Goal: Obtain resource: Download file/media

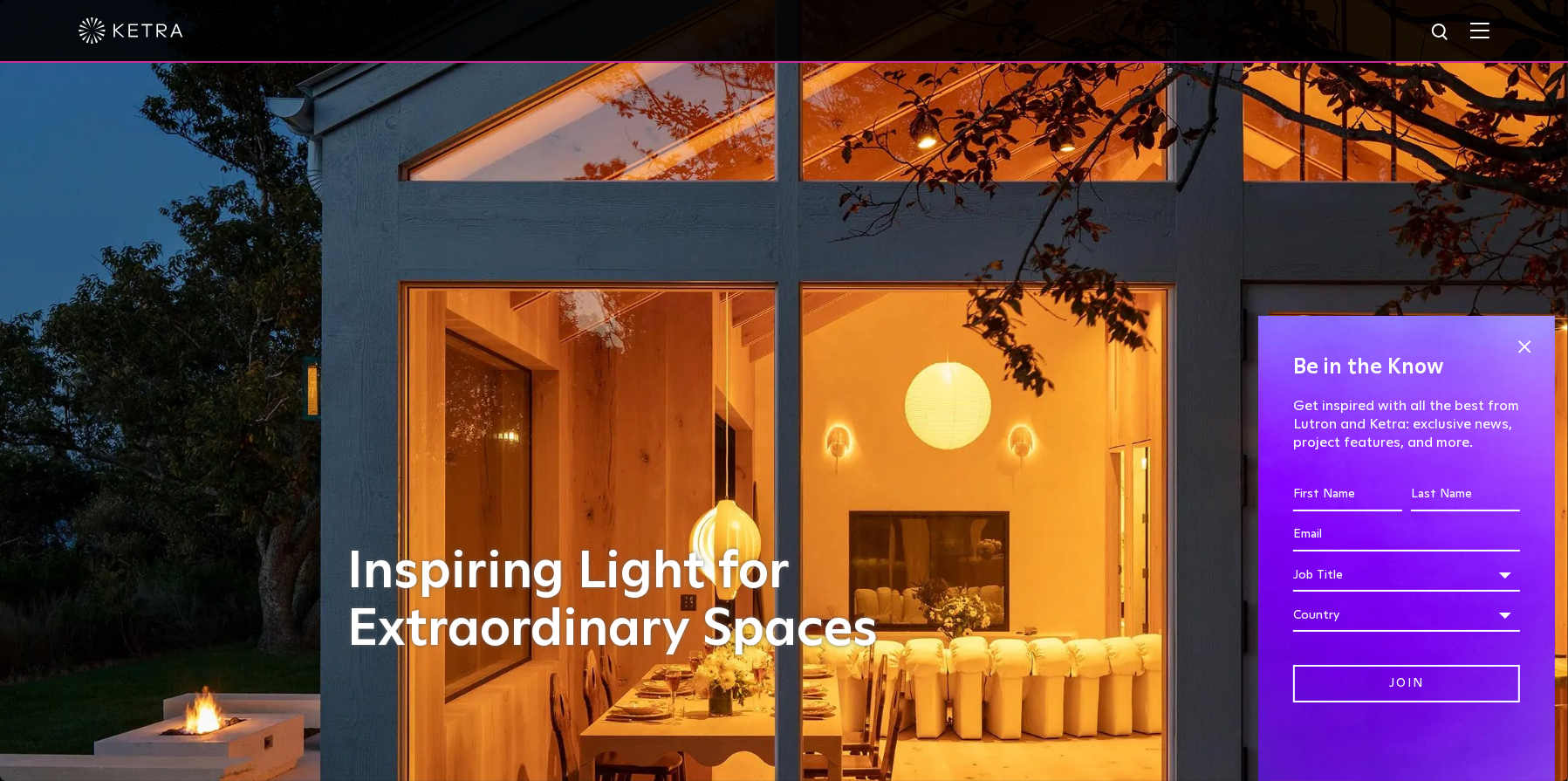
click at [1489, 28] on img at bounding box center [1479, 30] width 19 height 17
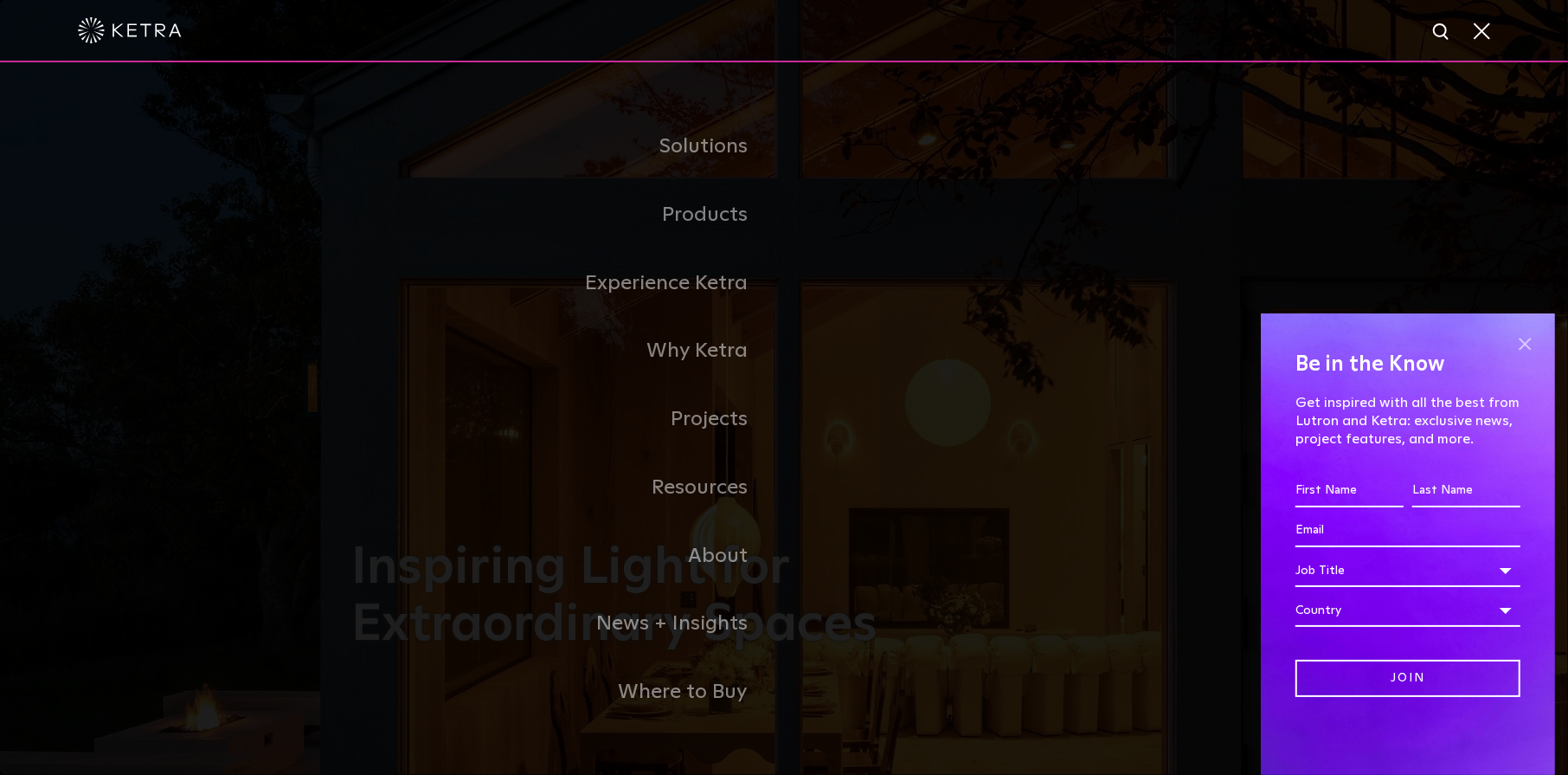
click at [1520, 343] on span at bounding box center [1525, 343] width 25 height 26
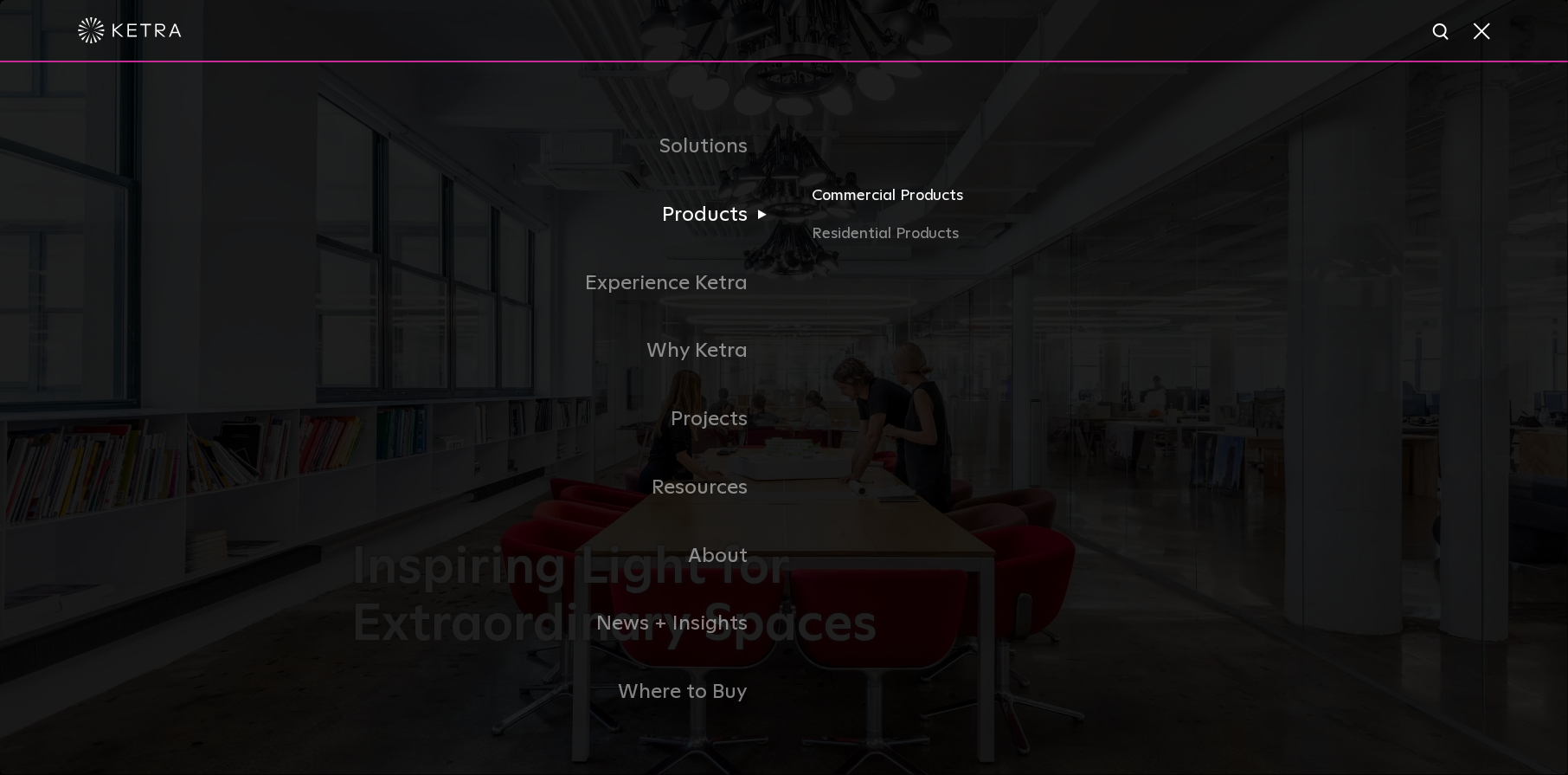
click at [872, 200] on link "Commercial Products" at bounding box center [1014, 202] width 405 height 38
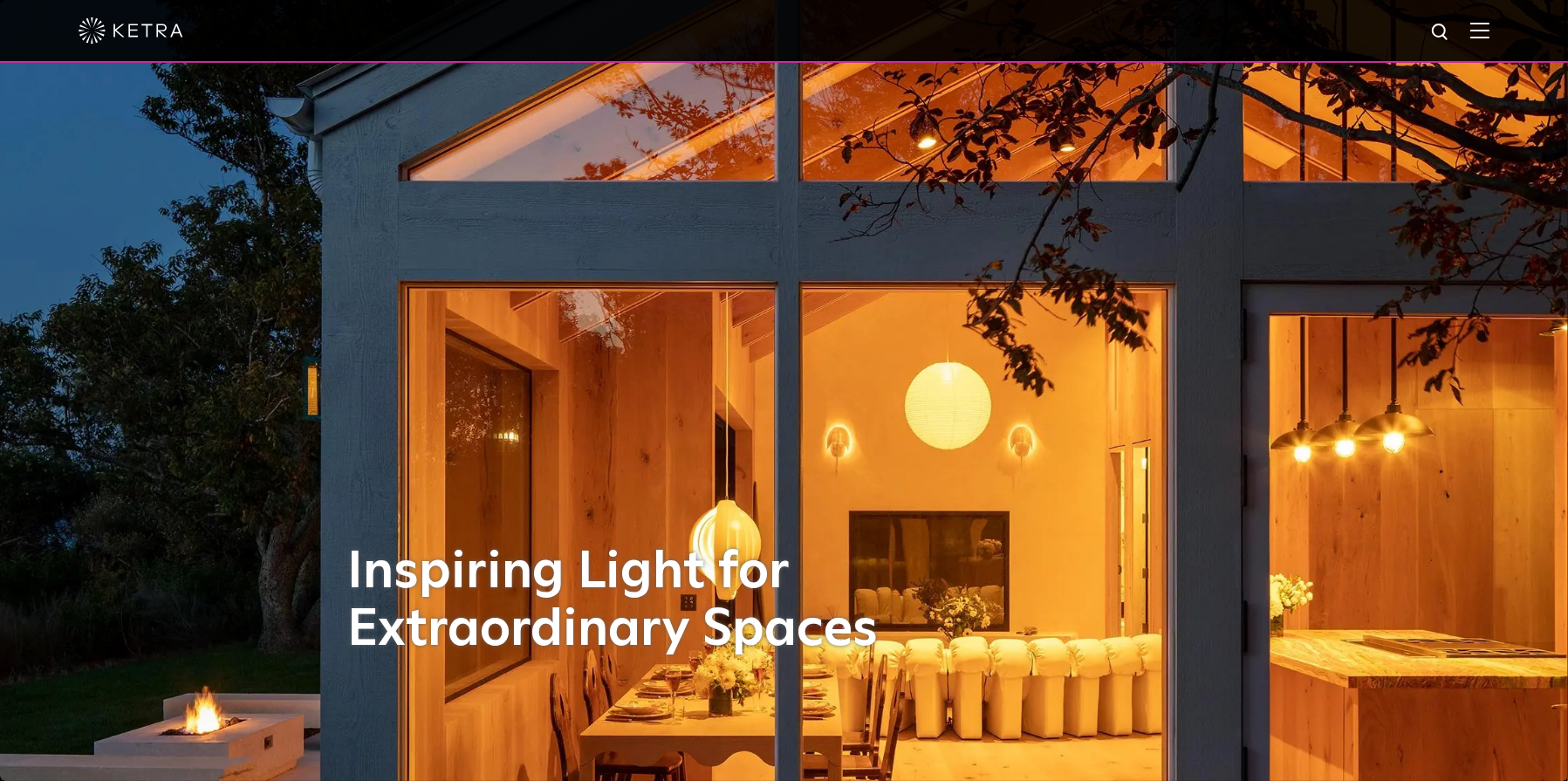
drag, startPoint x: 1491, startPoint y: 29, endPoint x: 1350, endPoint y: 113, distance: 164.1
click at [1489, 30] on img at bounding box center [1479, 30] width 19 height 17
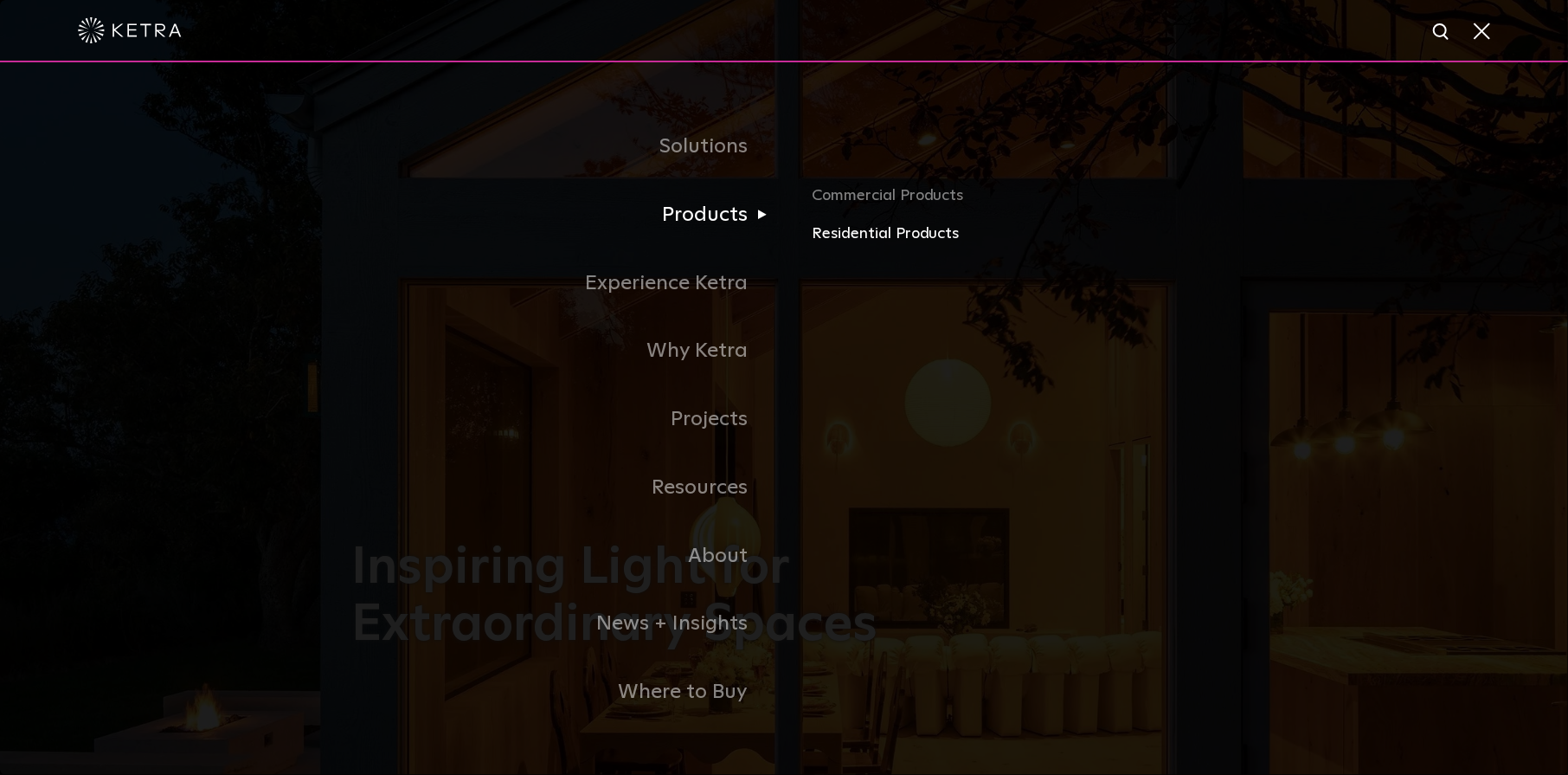
click at [831, 239] on link "Residential Products" at bounding box center [1014, 234] width 405 height 26
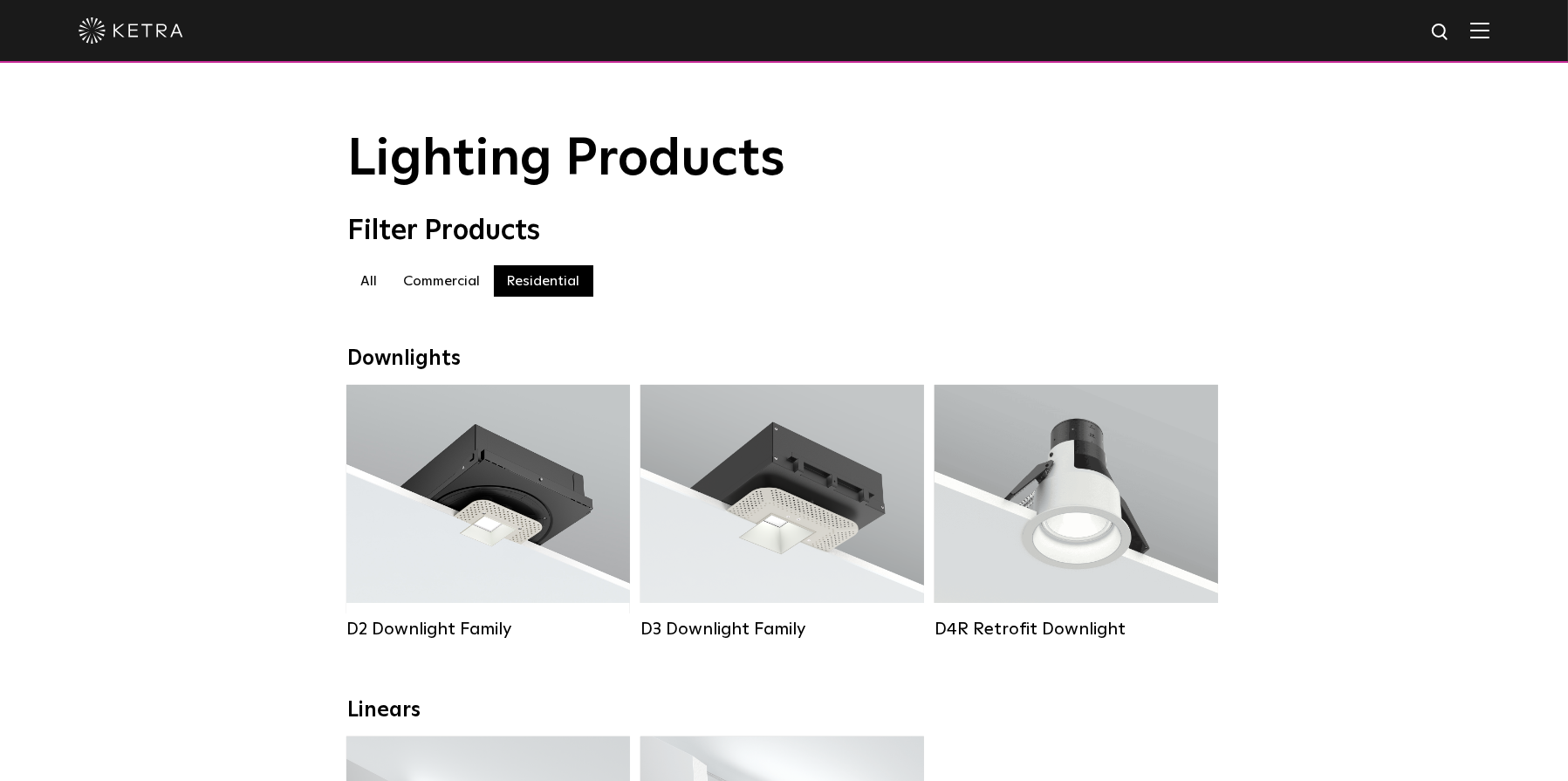
click at [367, 286] on label "All" at bounding box center [369, 281] width 43 height 32
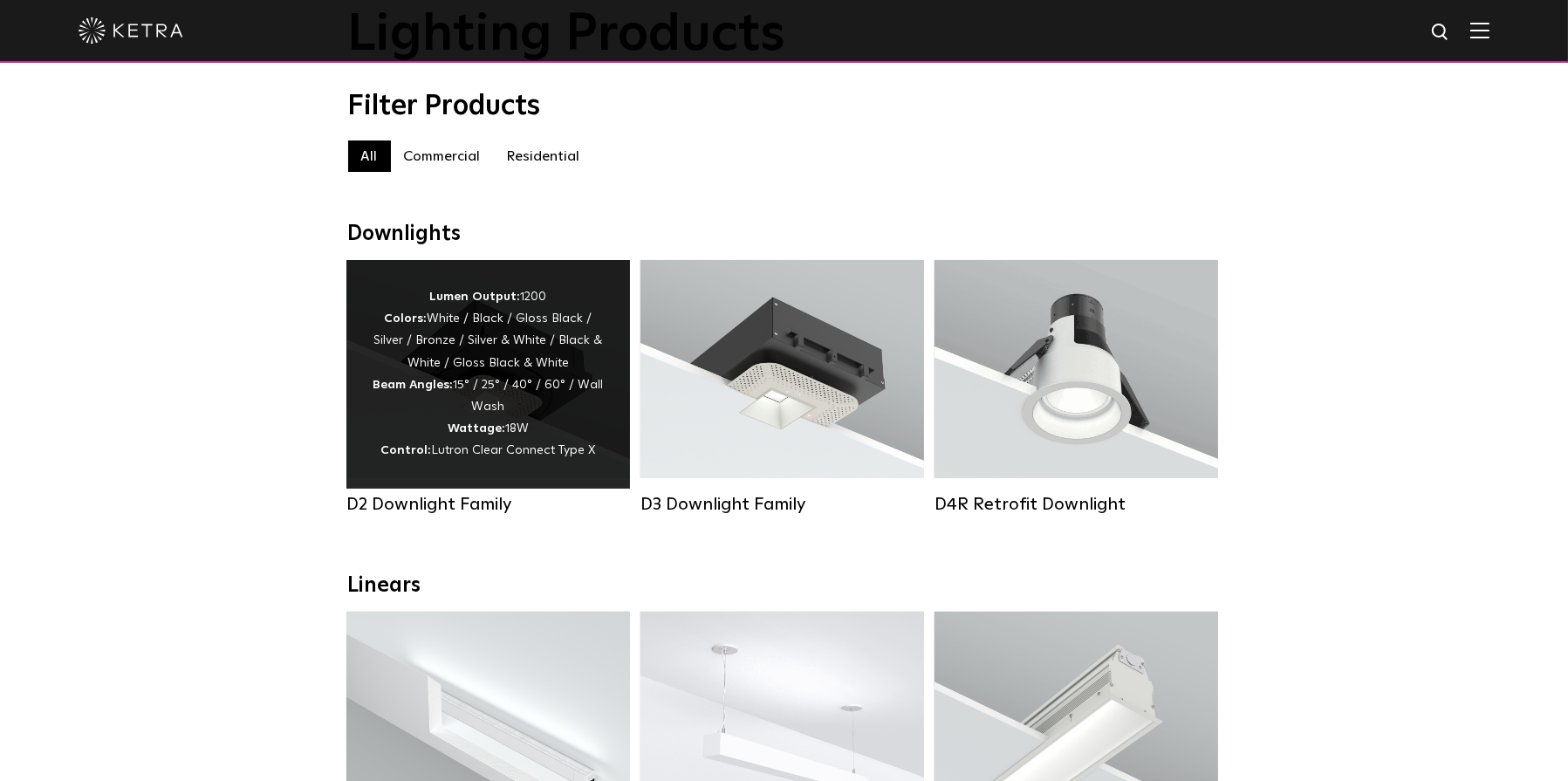
scroll to position [87, 0]
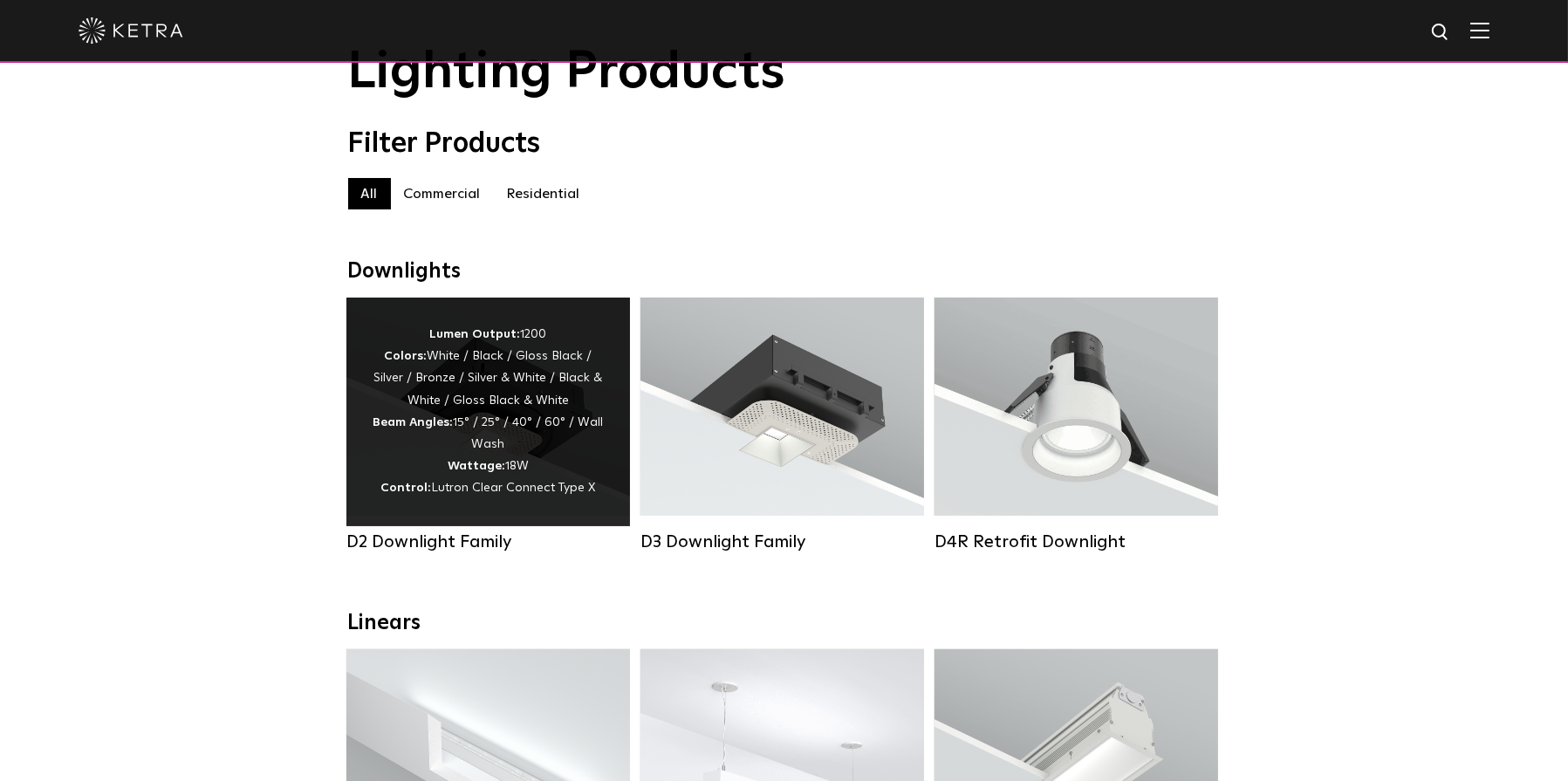
click at [506, 386] on div "Lumen Output: 1200 Colors: White / Black / Gloss Black / Silver / Bronze / Silv…" at bounding box center [488, 411] width 231 height 176
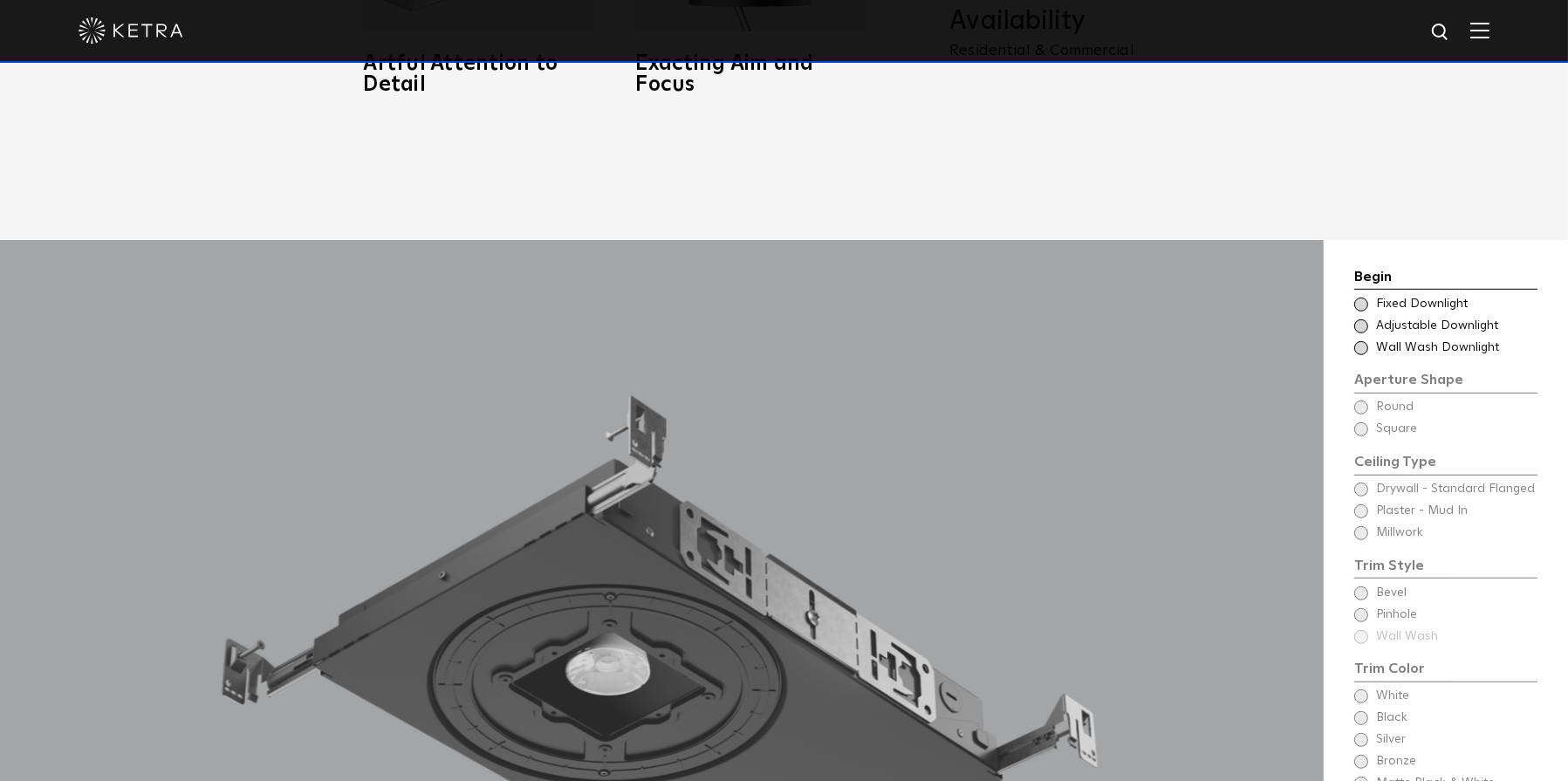
scroll to position [1396, 0]
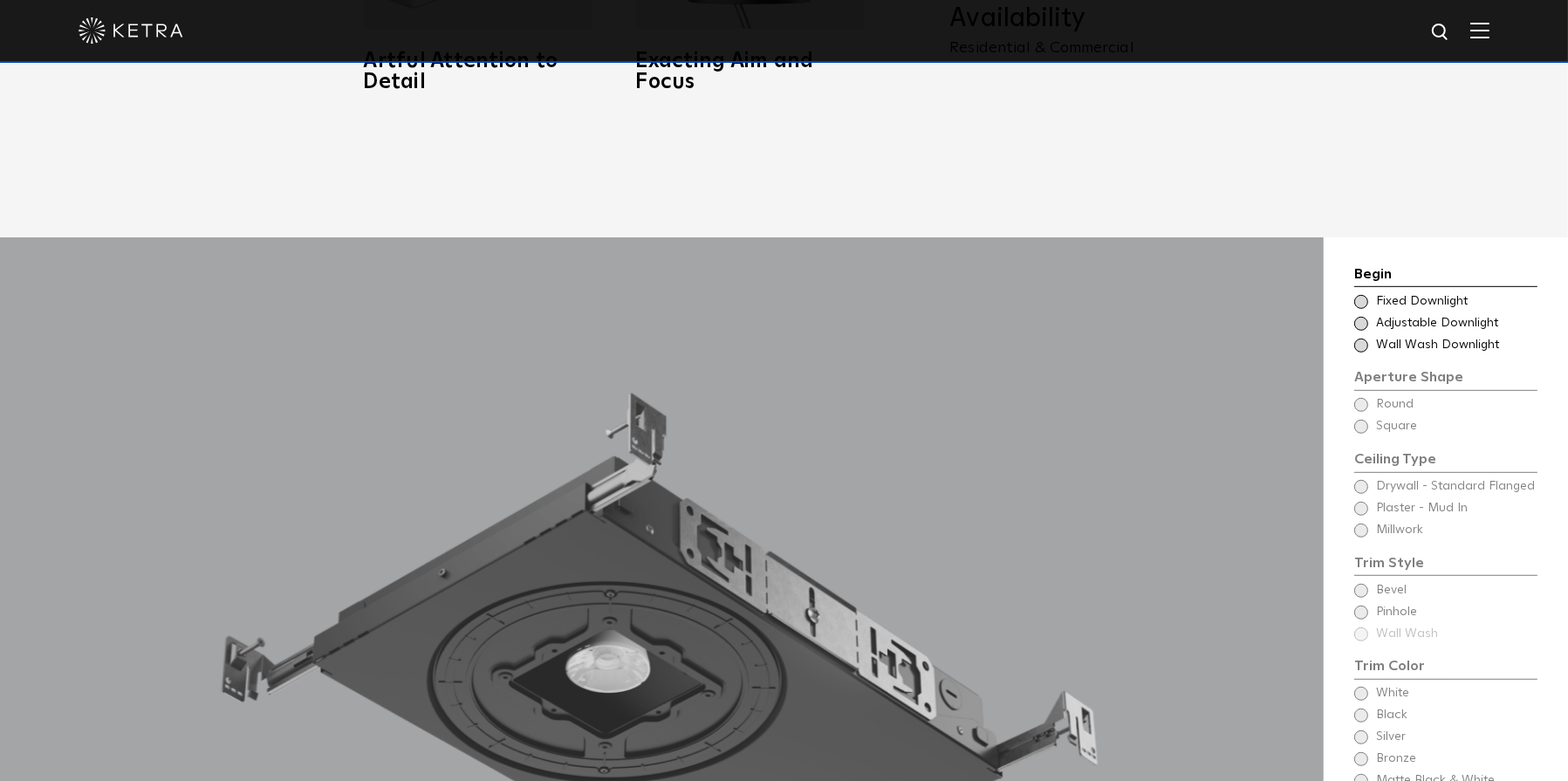
click at [1357, 295] on span at bounding box center [1361, 302] width 14 height 14
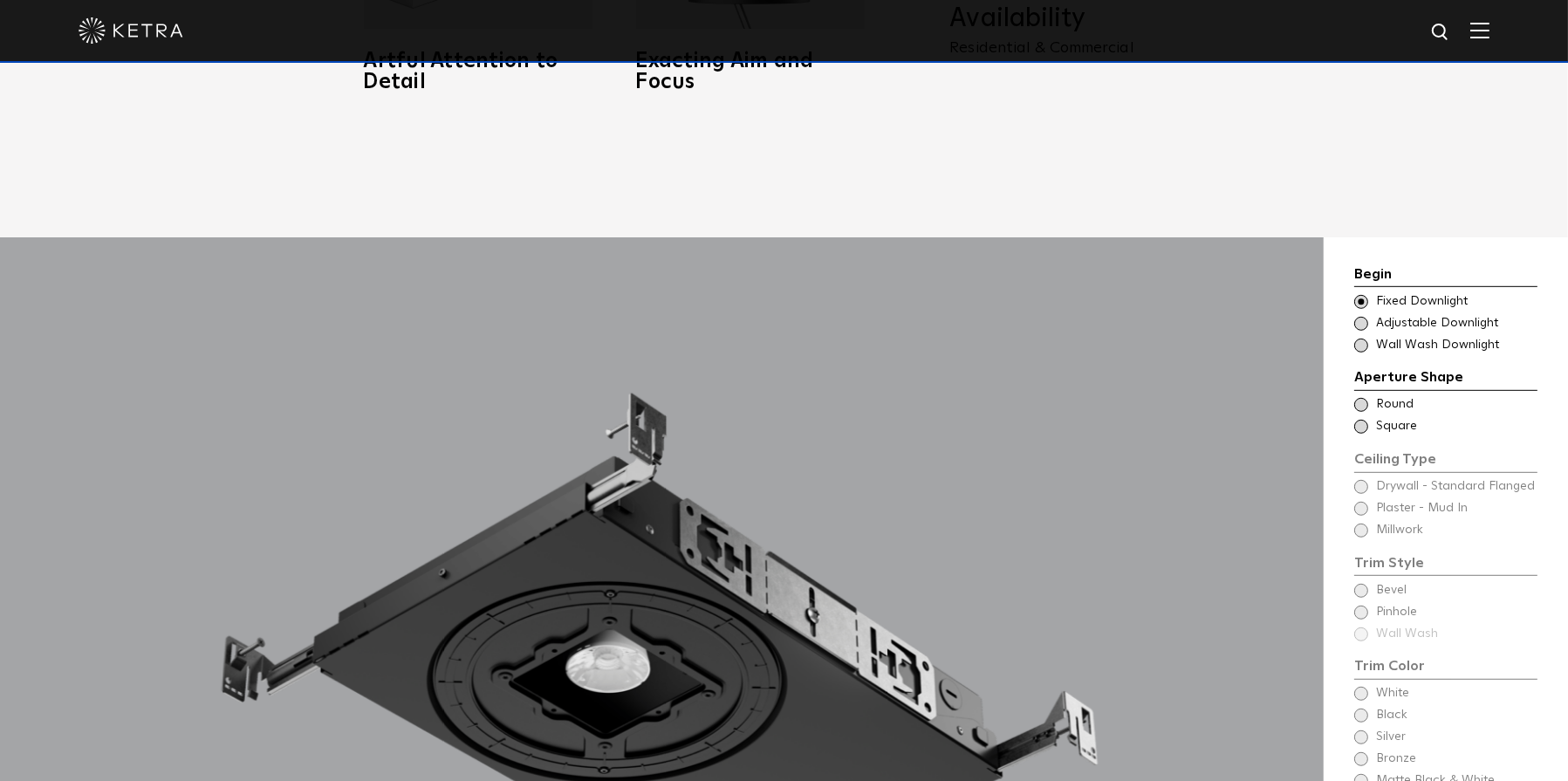
click at [1359, 397] on span at bounding box center [1361, 404] width 14 height 14
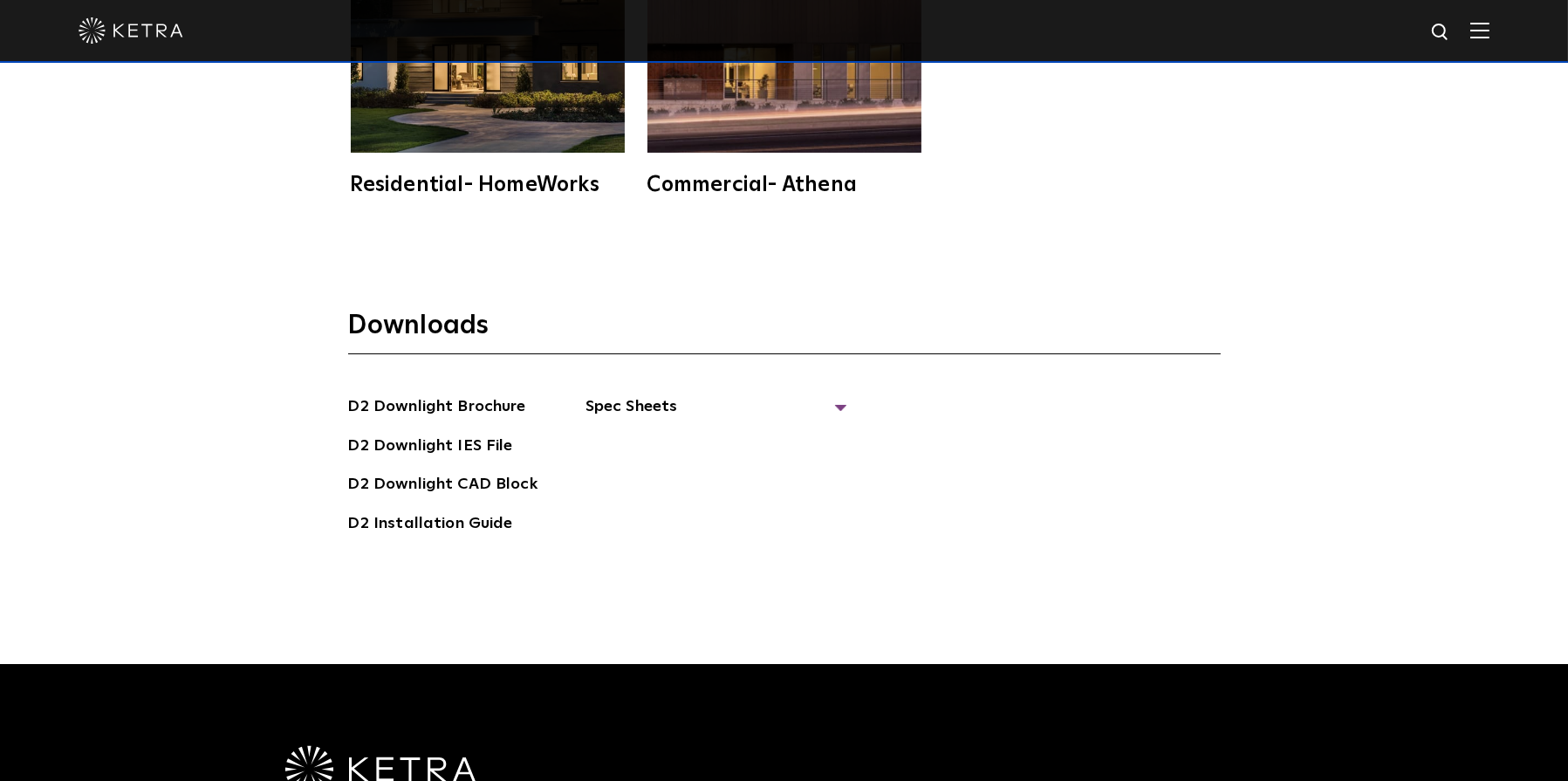
scroll to position [4886, 0]
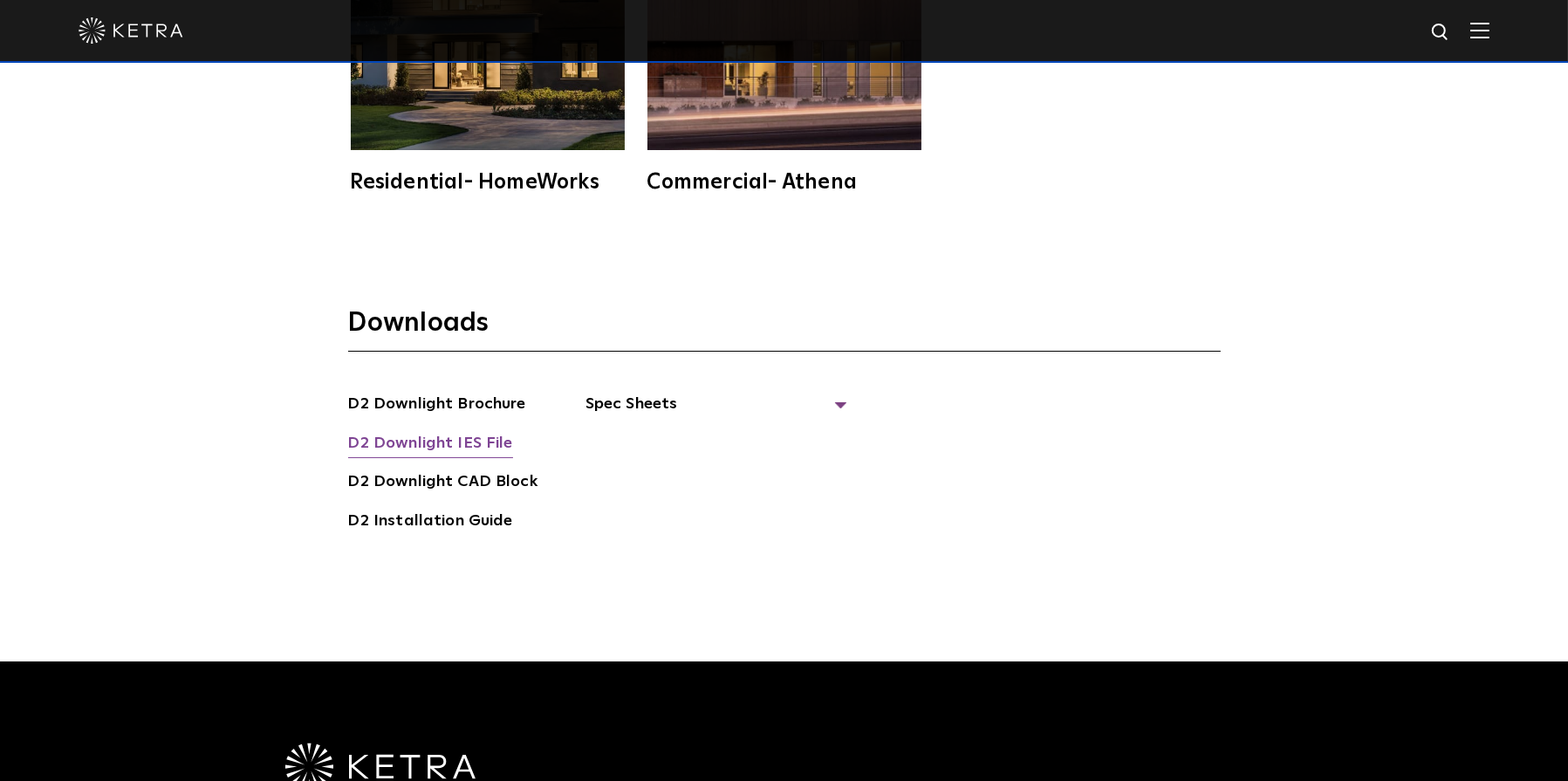
click at [454, 431] on link "D2 Downlight IES File" at bounding box center [430, 445] width 165 height 28
click at [479, 431] on link "D2 Downlight IES File" at bounding box center [430, 445] width 165 height 28
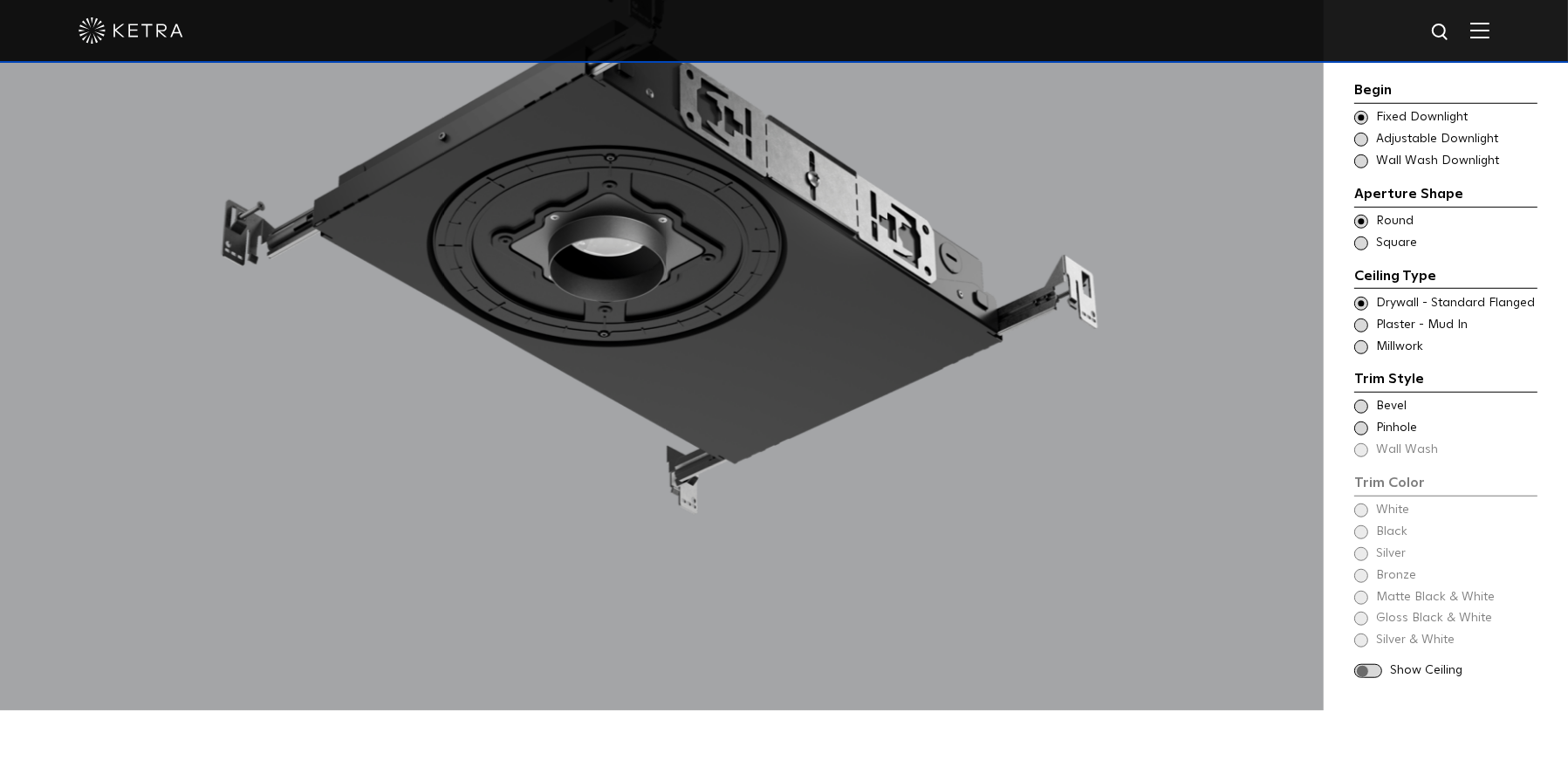
scroll to position [1745, 0]
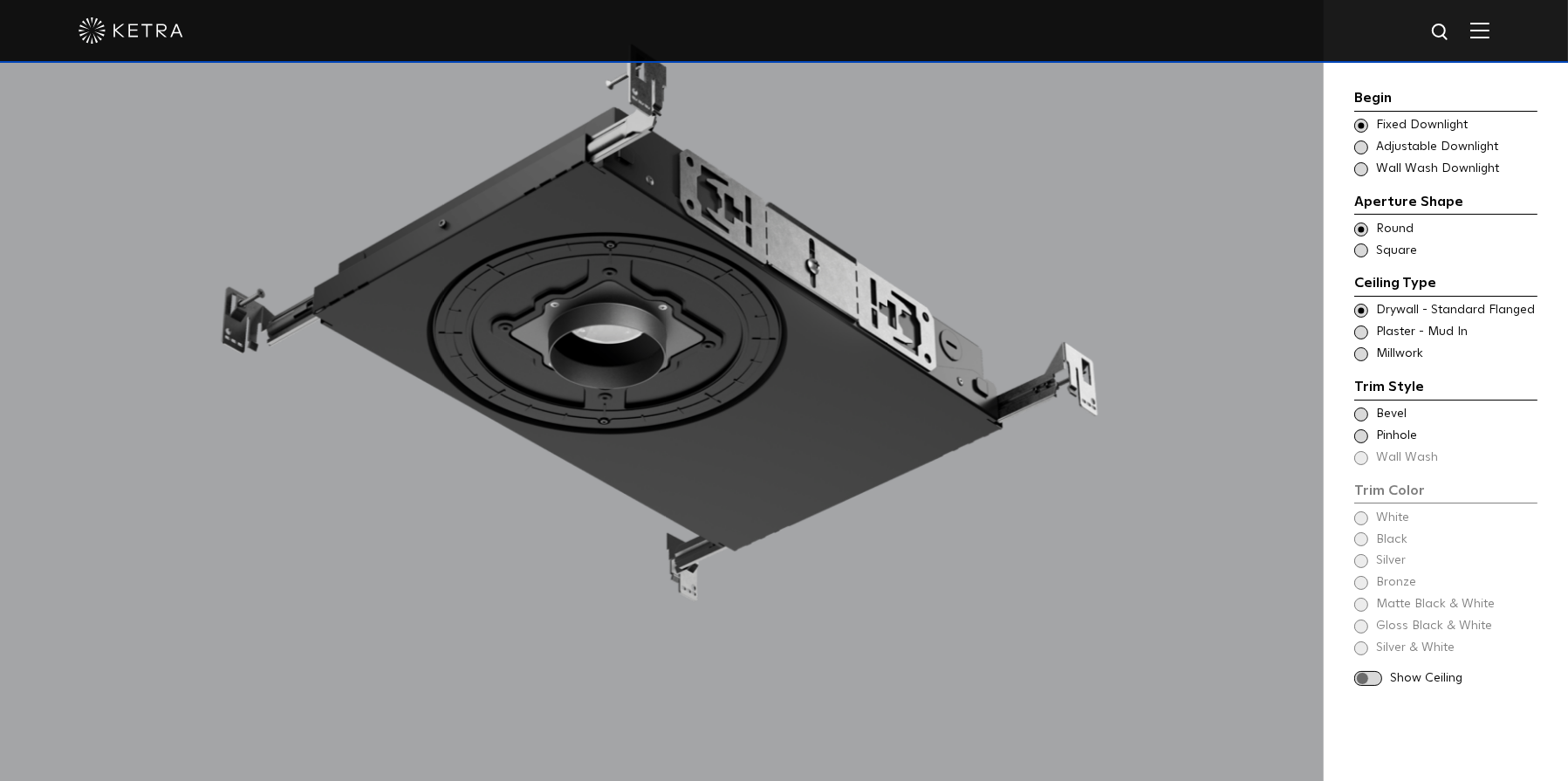
click at [1358, 148] on span at bounding box center [1361, 147] width 14 height 14
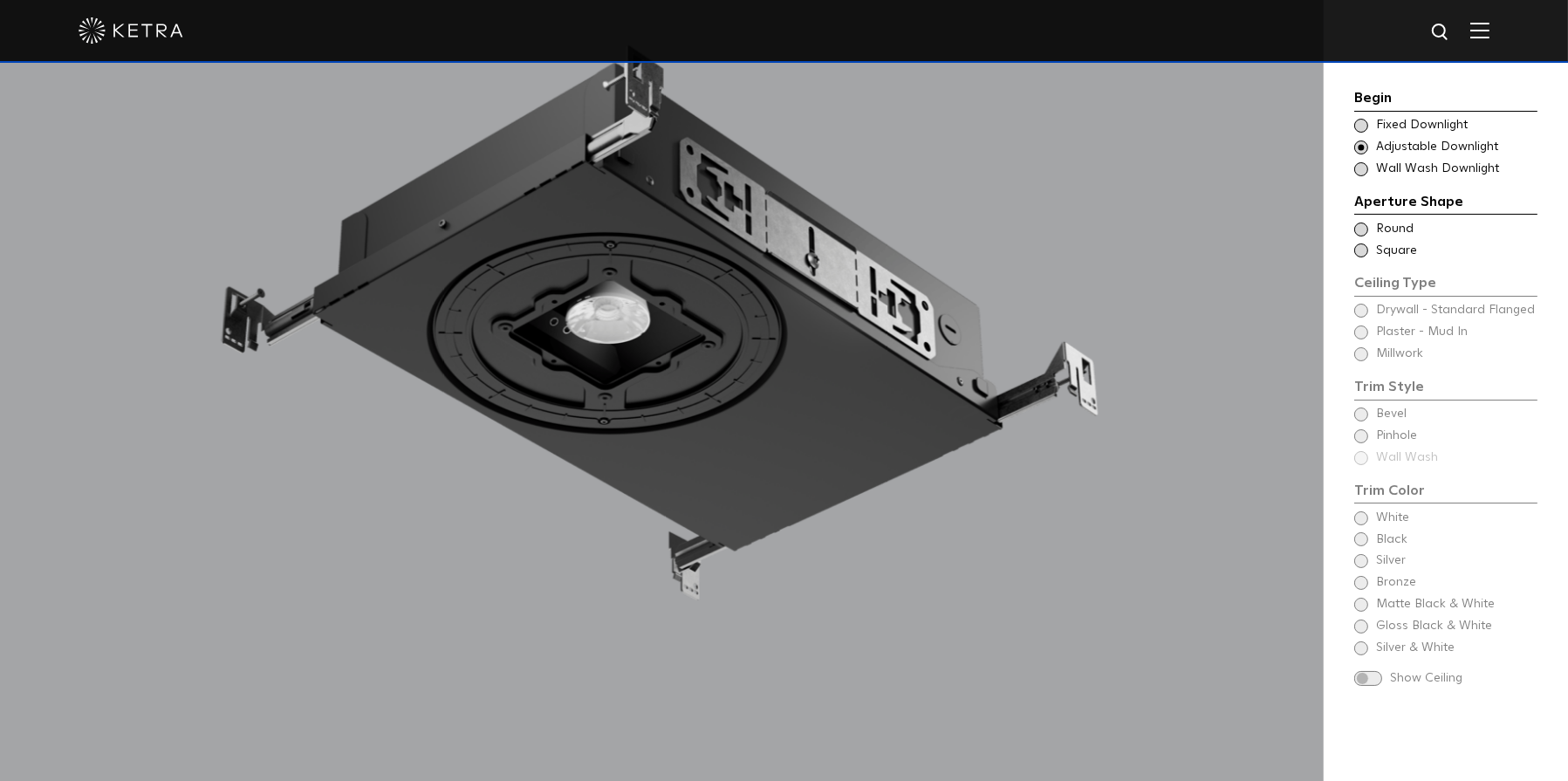
click at [1361, 228] on span at bounding box center [1361, 229] width 14 height 14
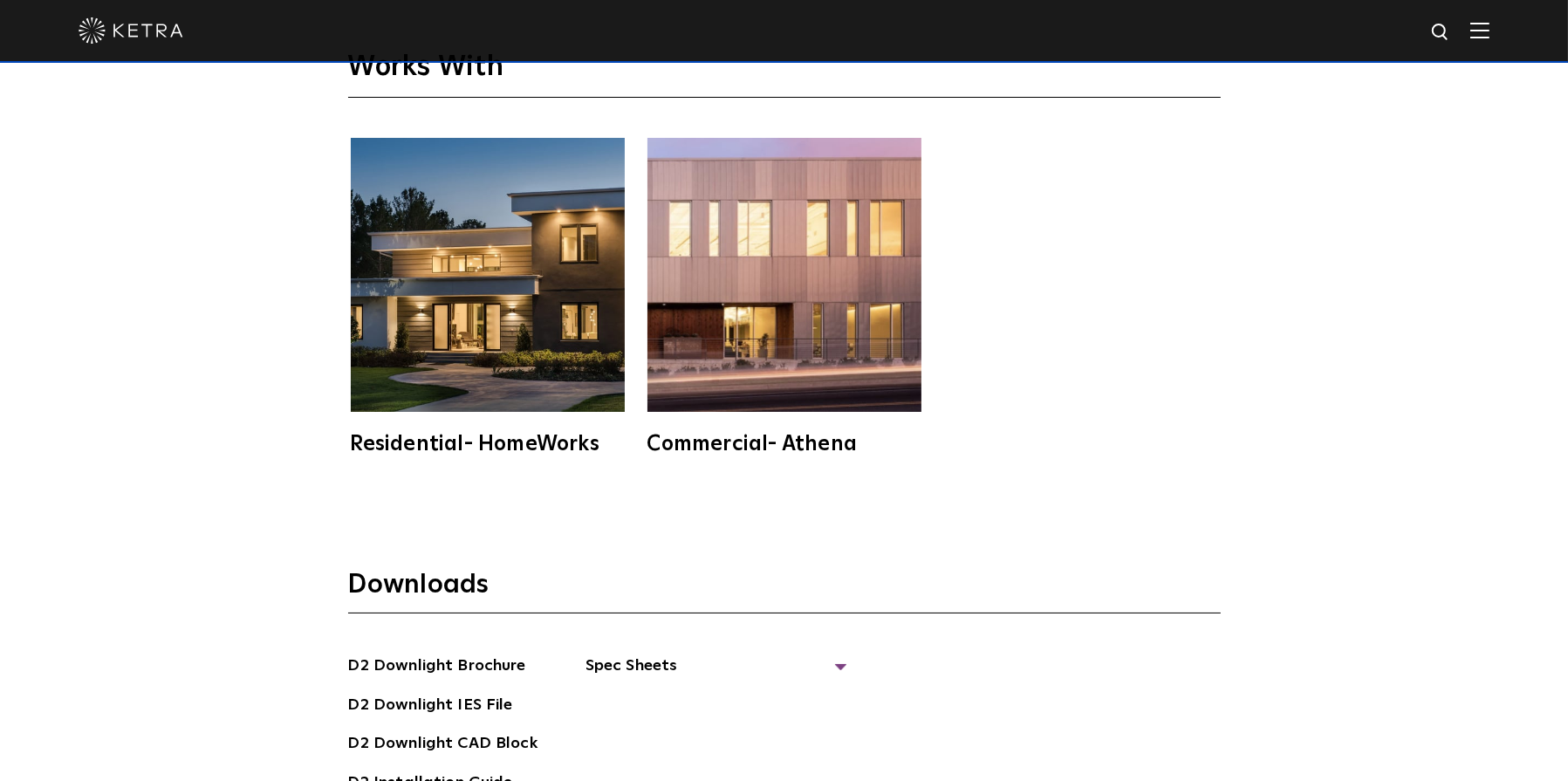
scroll to position [4886, 0]
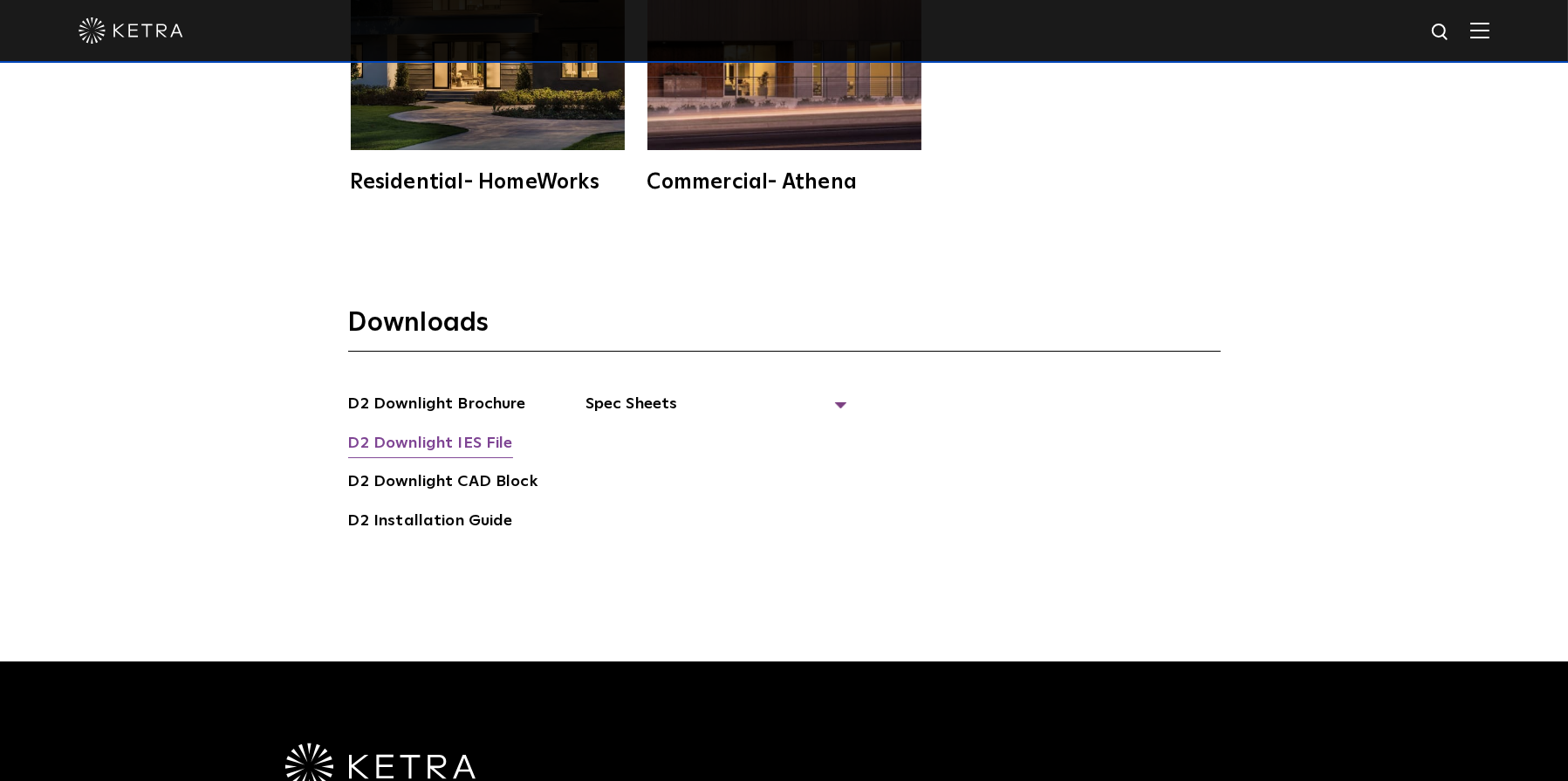
click at [412, 431] on link "D2 Downlight IES File" at bounding box center [430, 445] width 165 height 28
click at [633, 391] on span "Spec Sheets" at bounding box center [716, 410] width 262 height 39
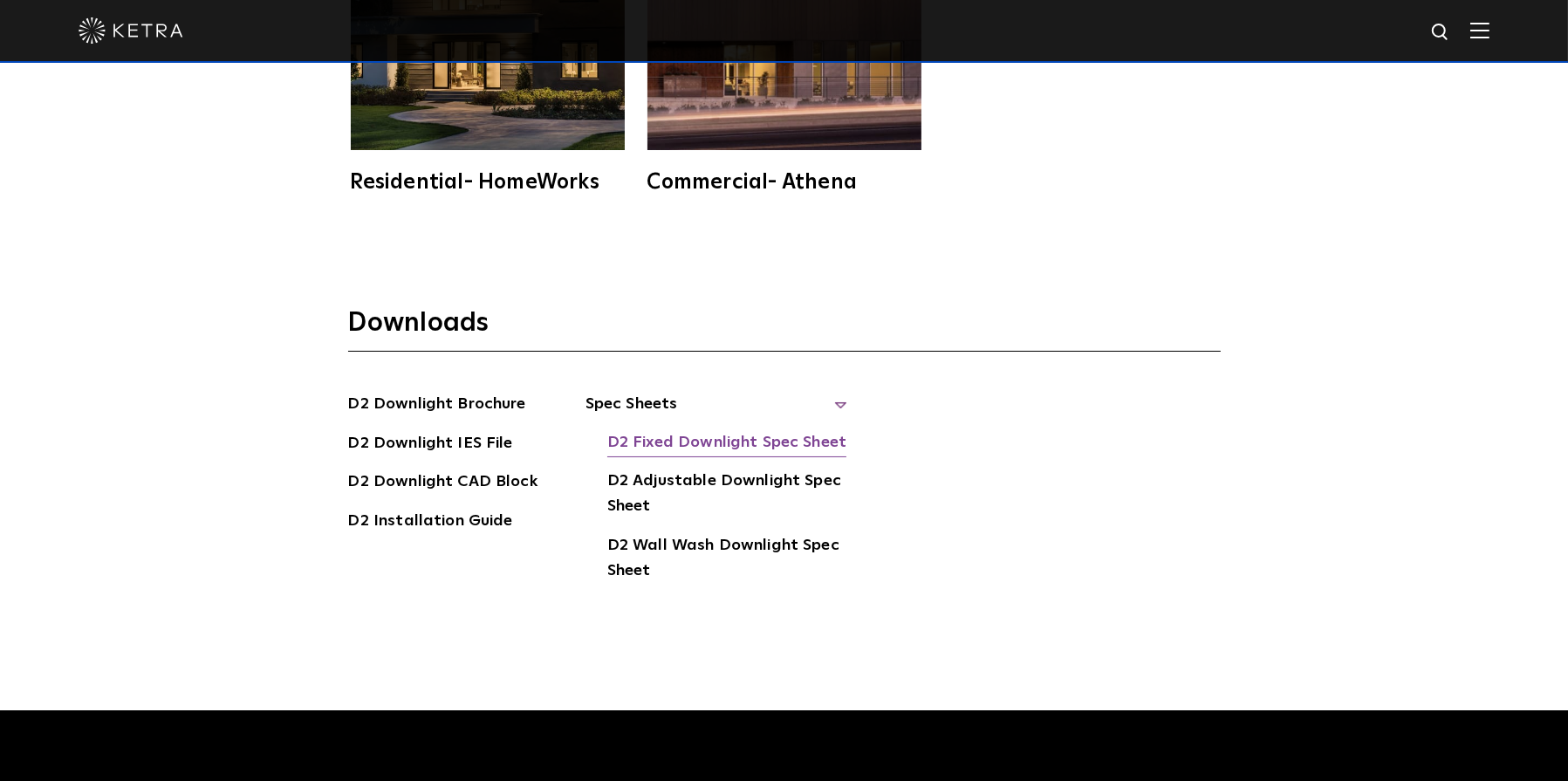
click at [723, 430] on link "D2 Fixed Downlight Spec Sheet" at bounding box center [727, 444] width 239 height 28
click at [745, 533] on link "D2 Wall Wash Downlight Spec Sheet" at bounding box center [727, 560] width 240 height 53
click at [683, 430] on link "D2 Fixed Downlight Spec Sheet" at bounding box center [727, 444] width 239 height 28
